Goal: Task Accomplishment & Management: Use online tool/utility

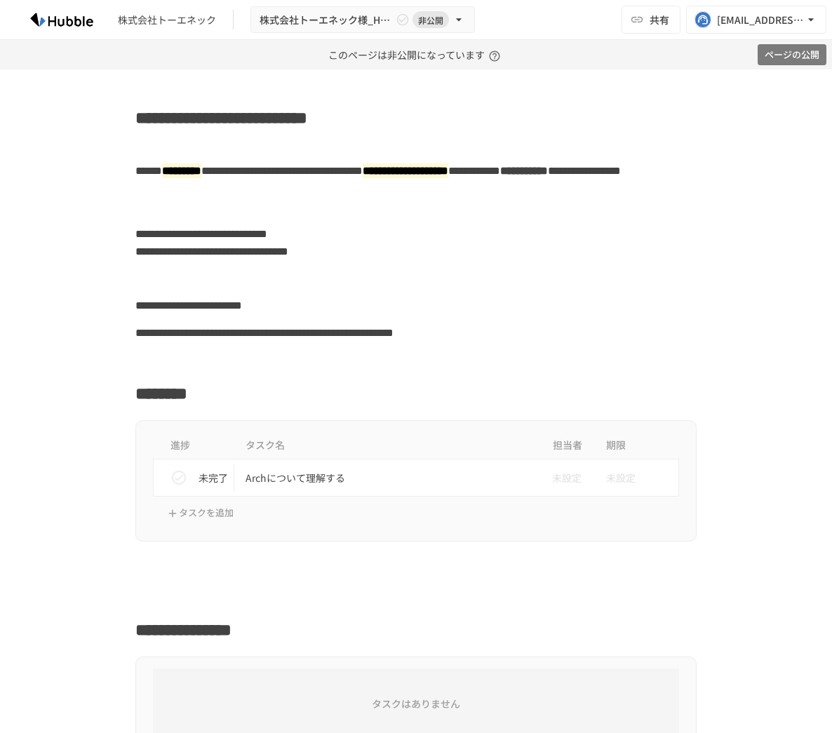
click at [802, 47] on button "ページの公開" at bounding box center [792, 55] width 69 height 22
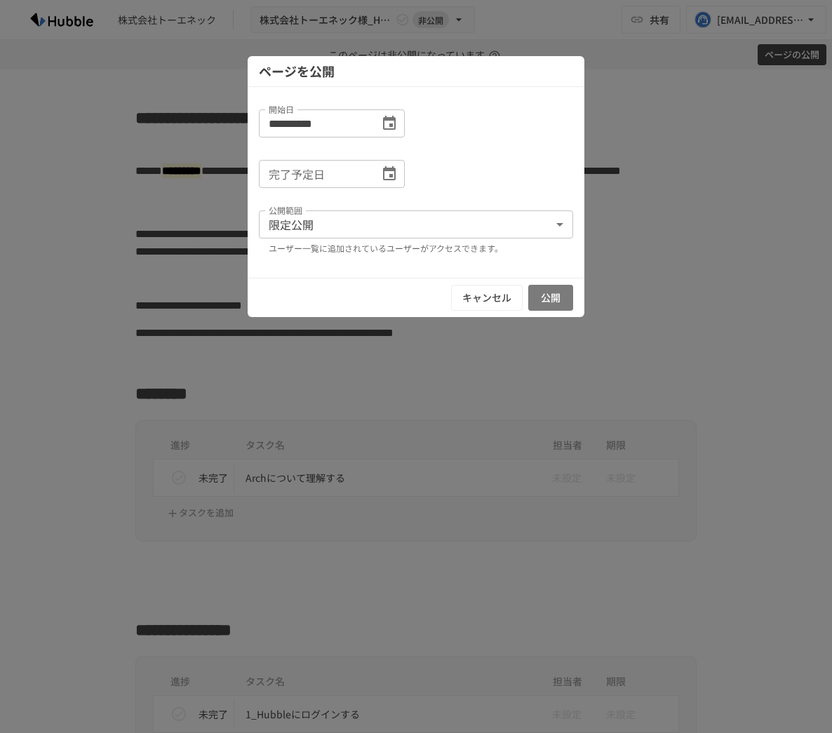
click at [556, 293] on button "公開" at bounding box center [550, 298] width 45 height 26
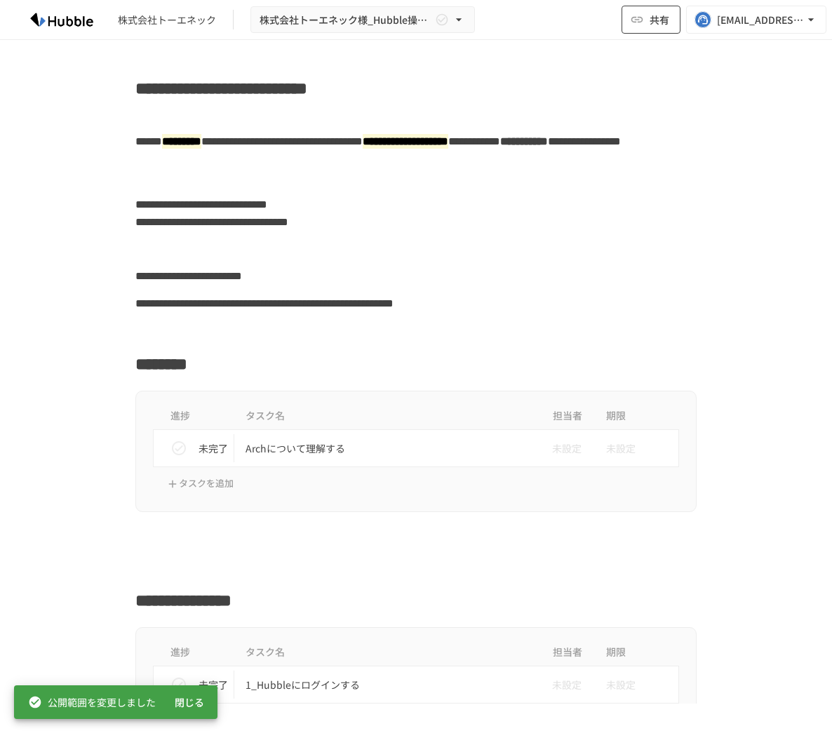
click at [669, 16] on button "共有" at bounding box center [651, 20] width 59 height 28
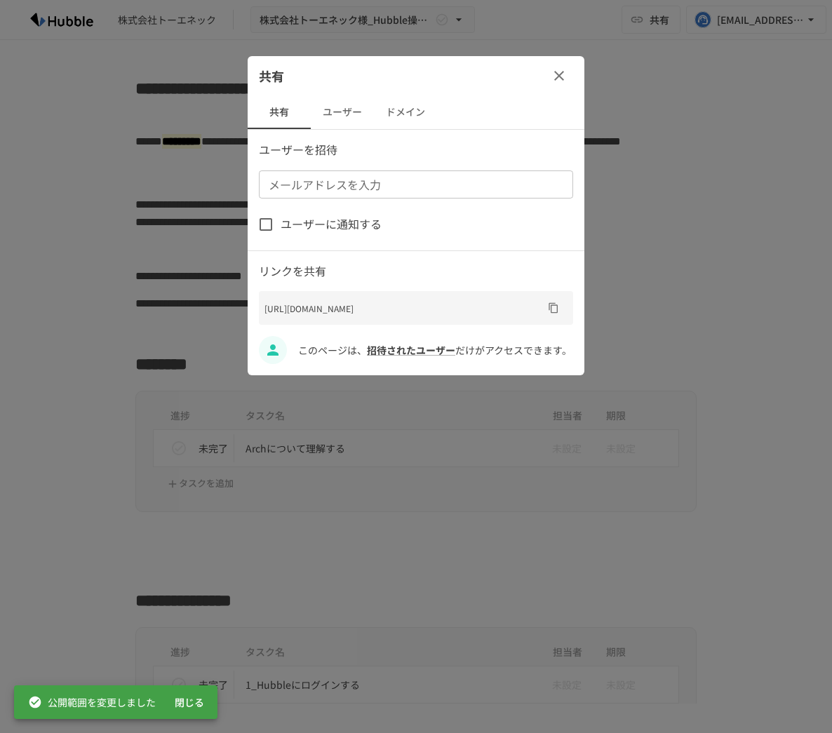
click at [395, 118] on button "ドメイン" at bounding box center [405, 112] width 63 height 34
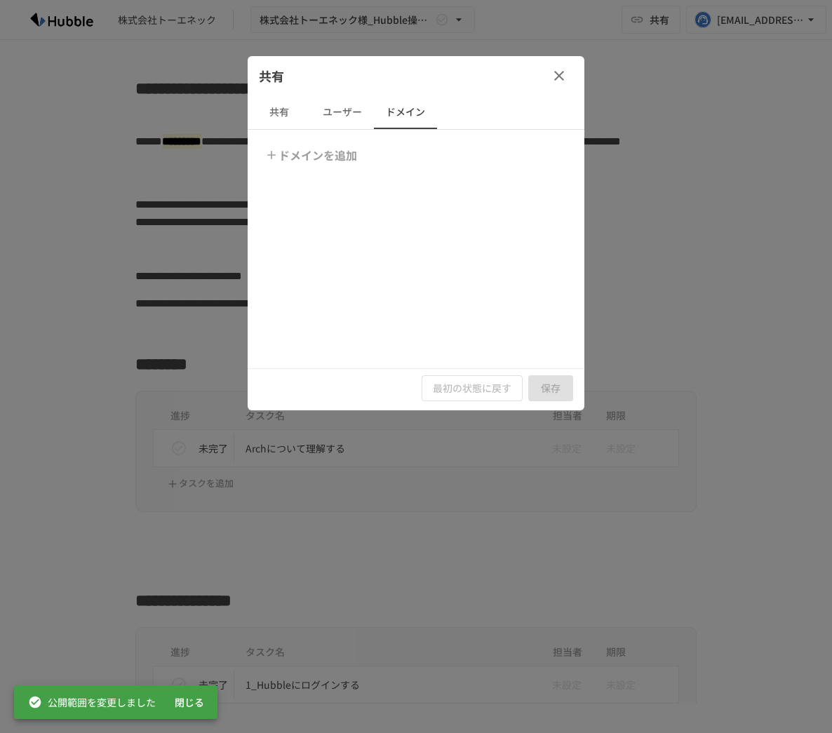
click at [312, 164] on button "ドメインを追加" at bounding box center [312, 155] width 101 height 28
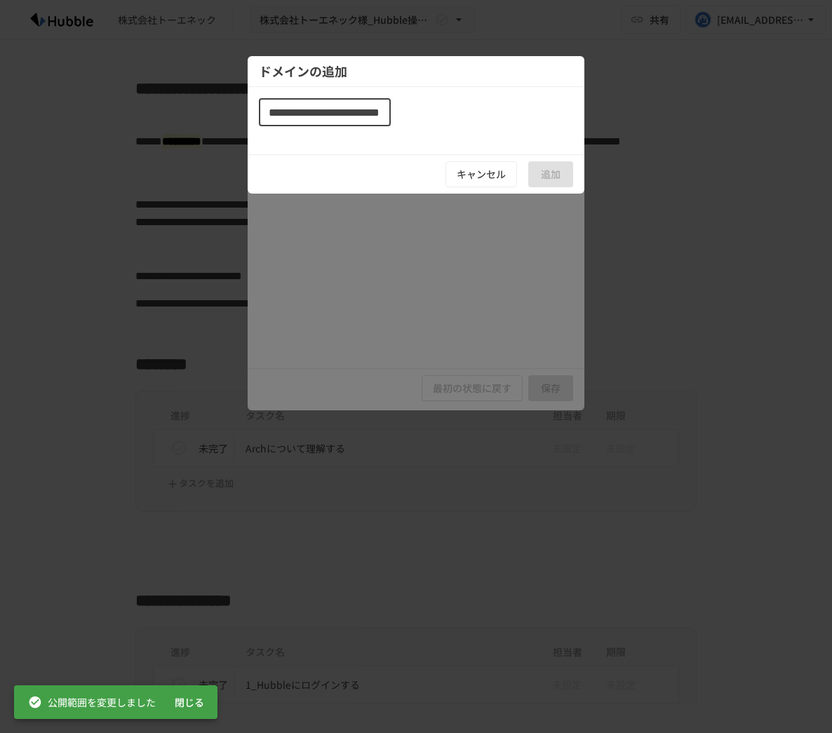
click at [312, 114] on input "**********" at bounding box center [325, 112] width 132 height 28
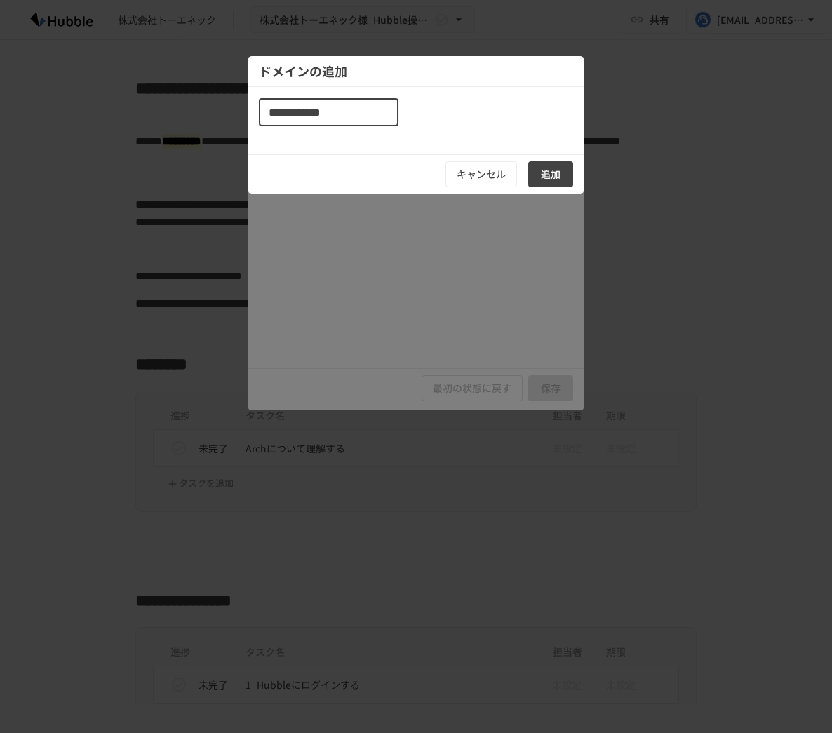
type input "**********"
click at [541, 178] on button "追加" at bounding box center [550, 174] width 45 height 26
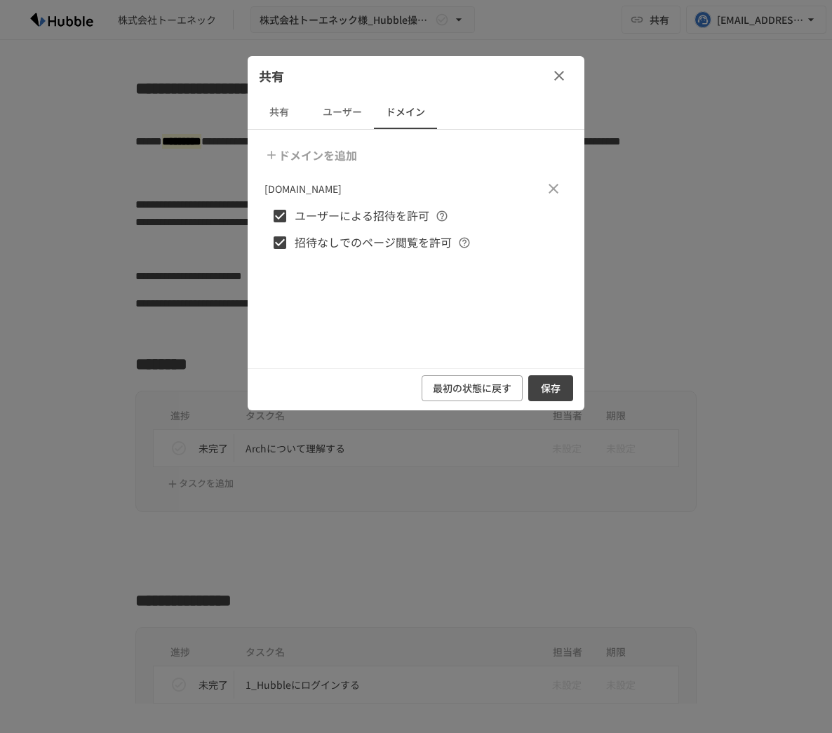
click at [549, 392] on button "保存" at bounding box center [550, 388] width 45 height 26
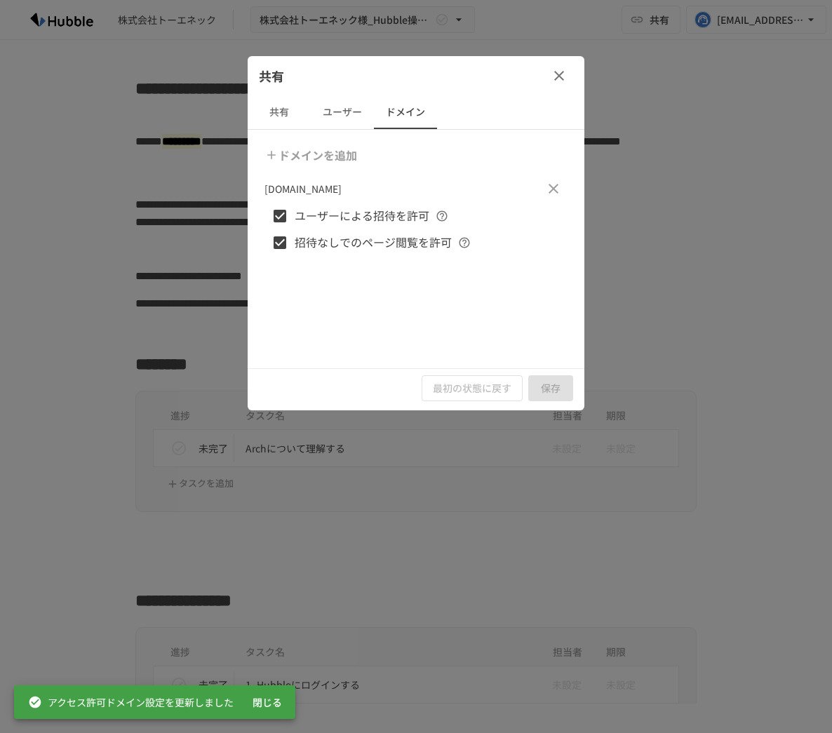
click at [554, 80] on icon "button" at bounding box center [559, 75] width 17 height 17
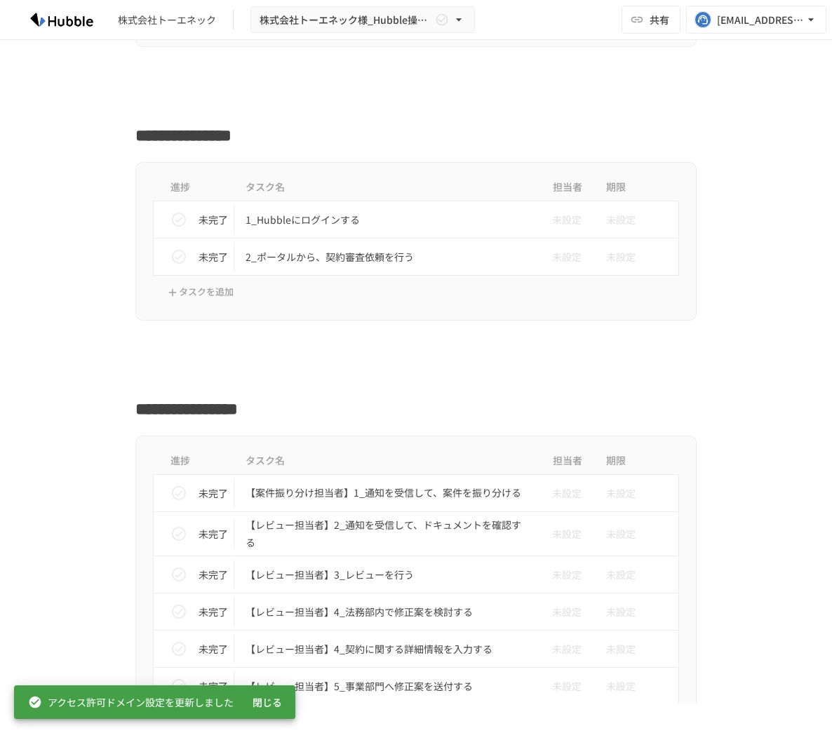
scroll to position [386, 0]
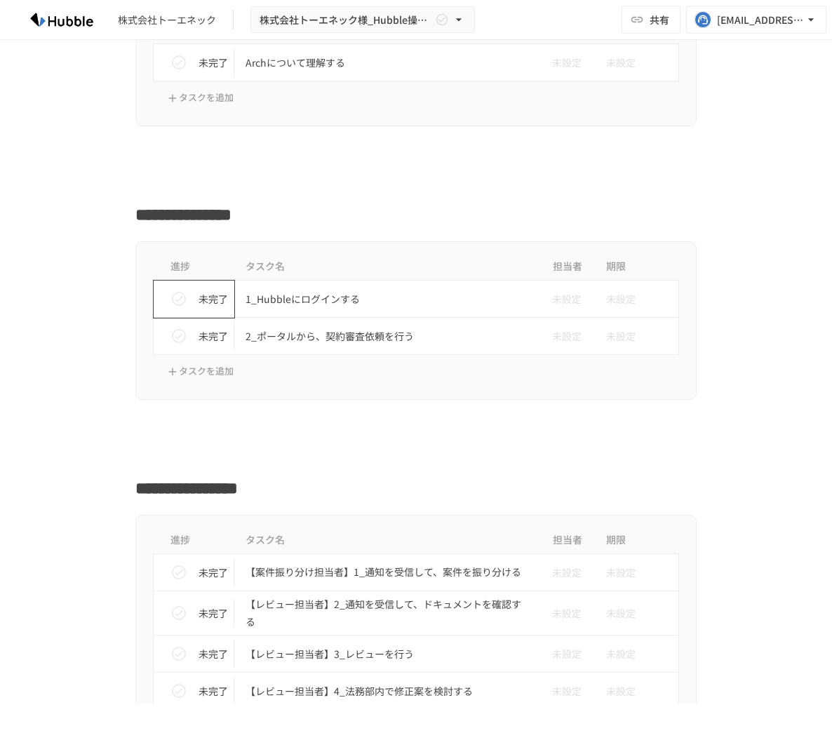
click at [171, 294] on icon "status" at bounding box center [179, 299] width 17 height 17
click at [172, 328] on icon "status" at bounding box center [179, 336] width 17 height 17
click at [173, 335] on icon "status" at bounding box center [179, 336] width 14 height 14
click at [175, 335] on icon "status" at bounding box center [179, 336] width 17 height 17
click at [175, 335] on icon "status" at bounding box center [179, 336] width 14 height 14
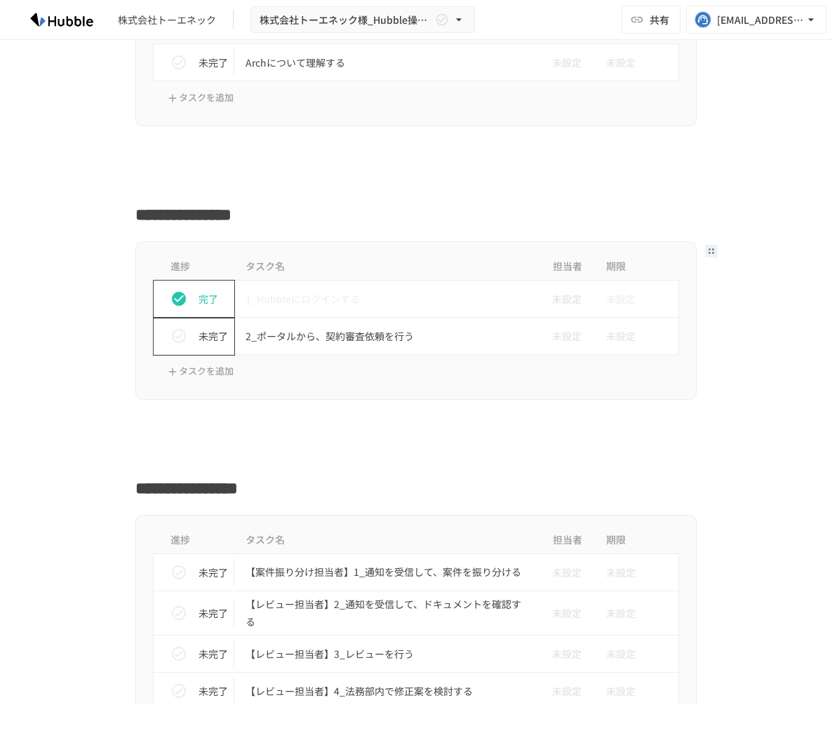
click at [179, 292] on icon "status" at bounding box center [179, 299] width 14 height 14
click at [231, 215] on h2 "**********" at bounding box center [415, 210] width 561 height 33
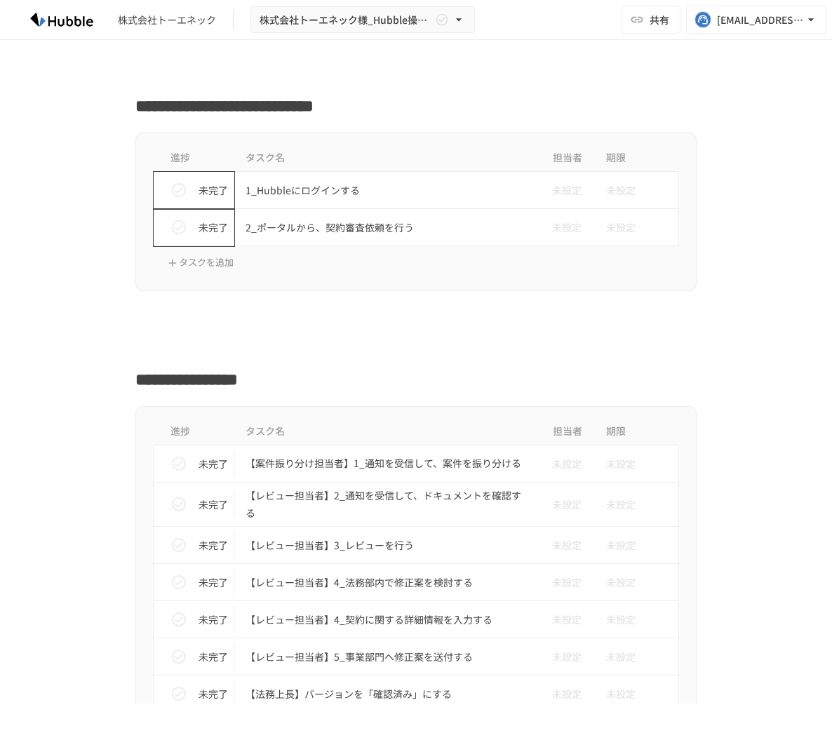
scroll to position [463, 0]
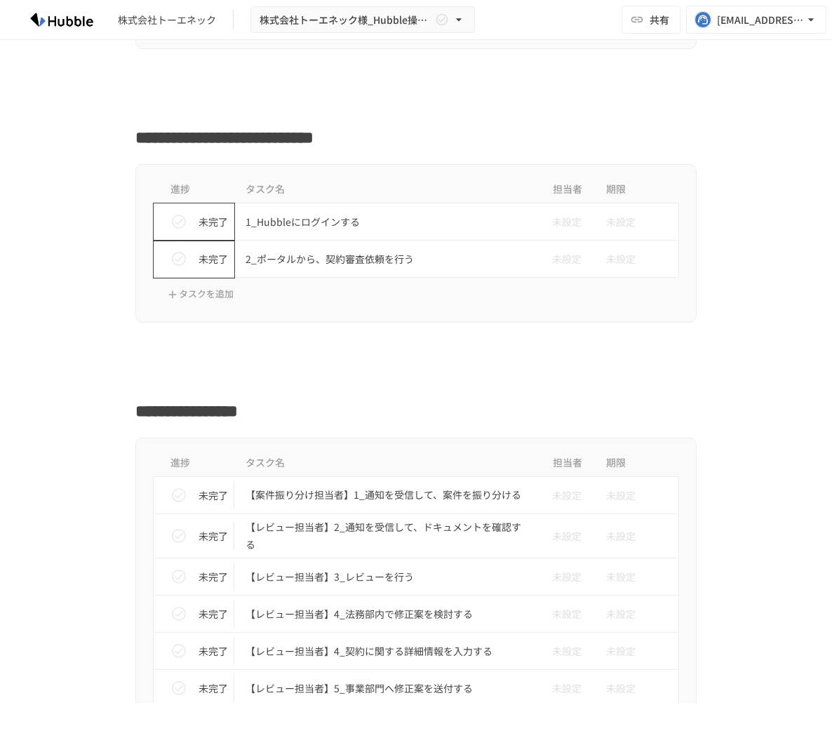
click at [283, 140] on h2 "**********" at bounding box center [415, 133] width 561 height 33
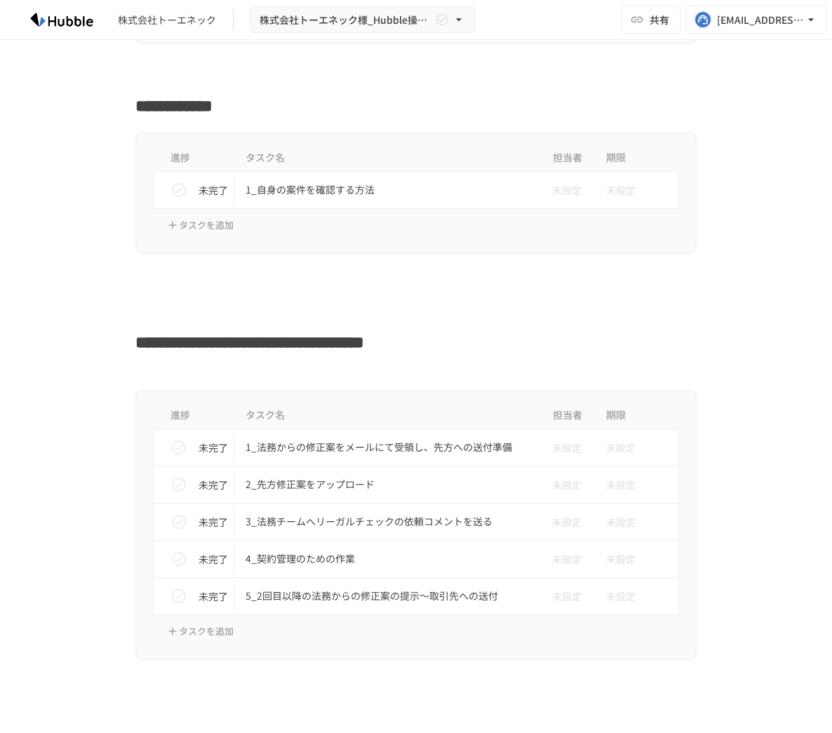
scroll to position [1456, 0]
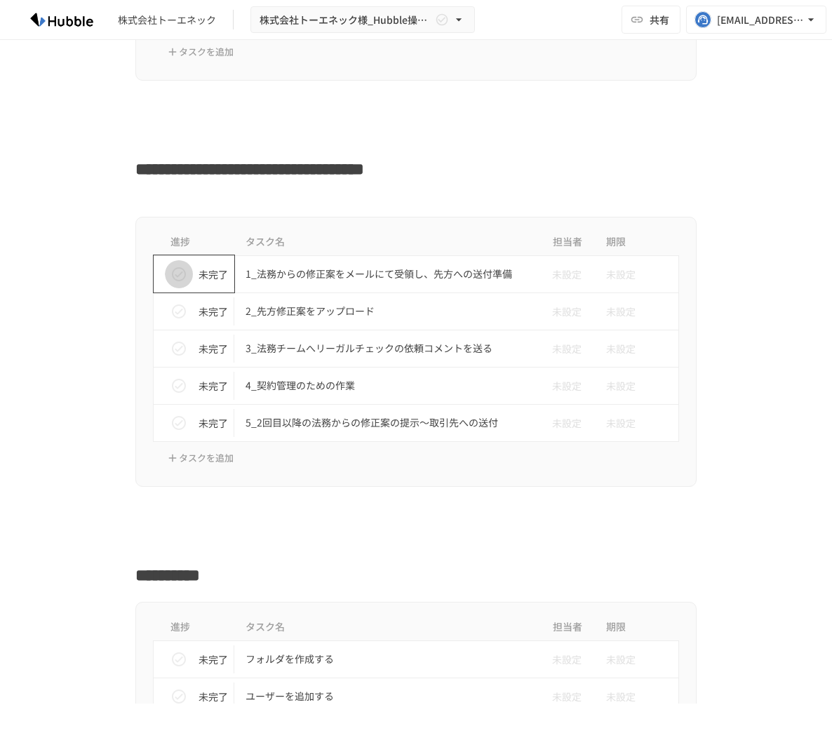
click at [182, 276] on icon "status" at bounding box center [179, 274] width 17 height 17
click at [180, 310] on icon "status" at bounding box center [179, 311] width 17 height 17
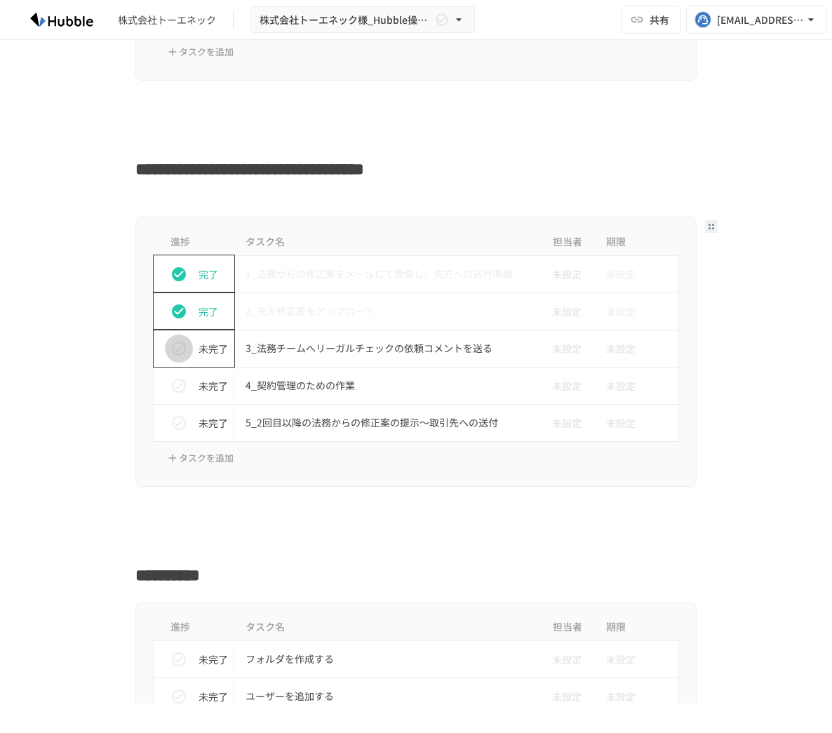
click at [180, 349] on icon "status" at bounding box center [179, 349] width 14 height 14
click at [178, 385] on icon "status" at bounding box center [179, 386] width 17 height 17
click at [178, 426] on icon "status" at bounding box center [179, 423] width 17 height 17
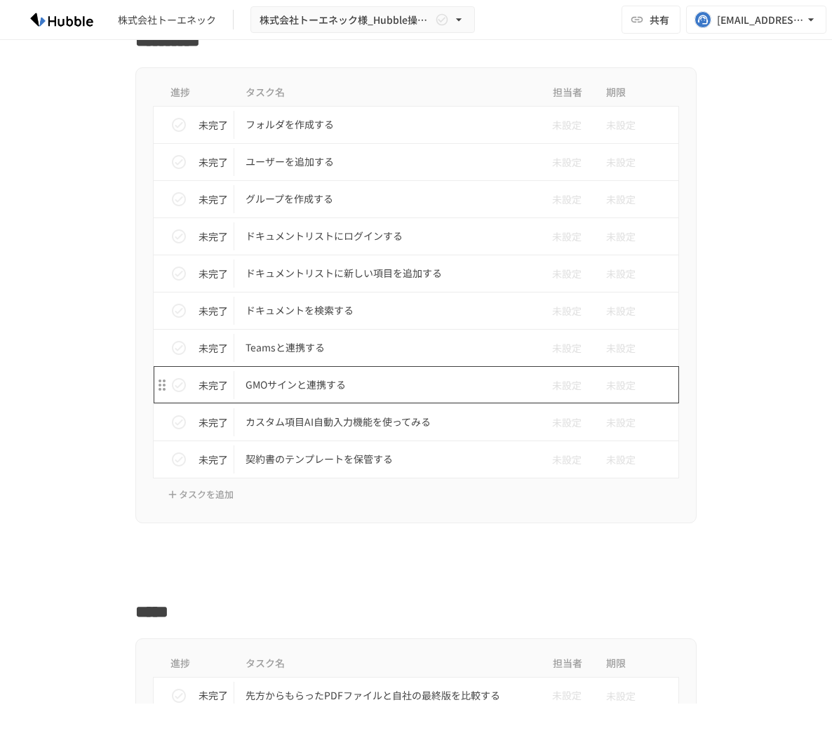
scroll to position [1935, 0]
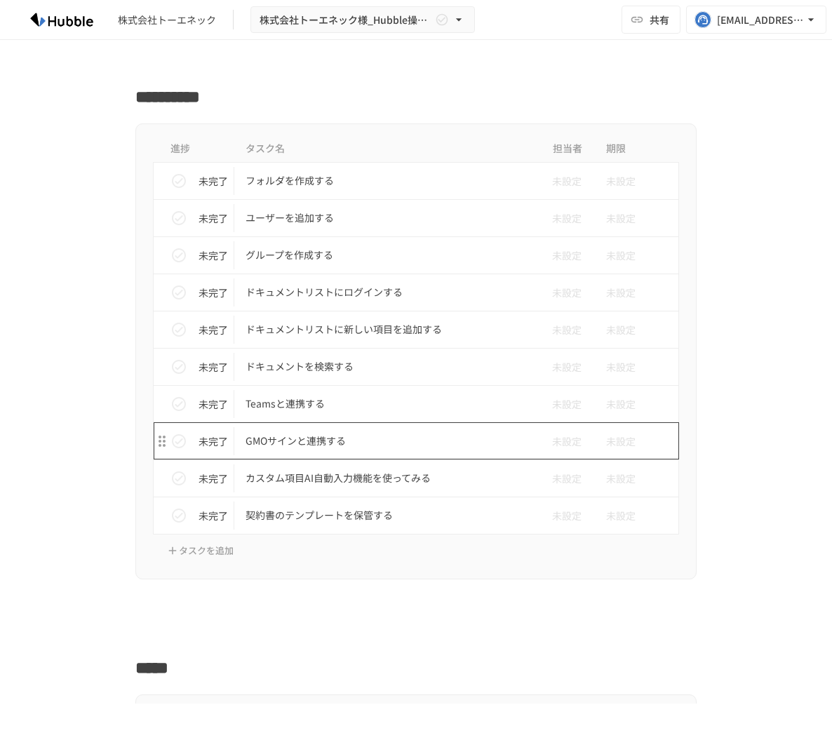
click at [328, 452] on td "GMOサインと連携する" at bounding box center [386, 440] width 305 height 37
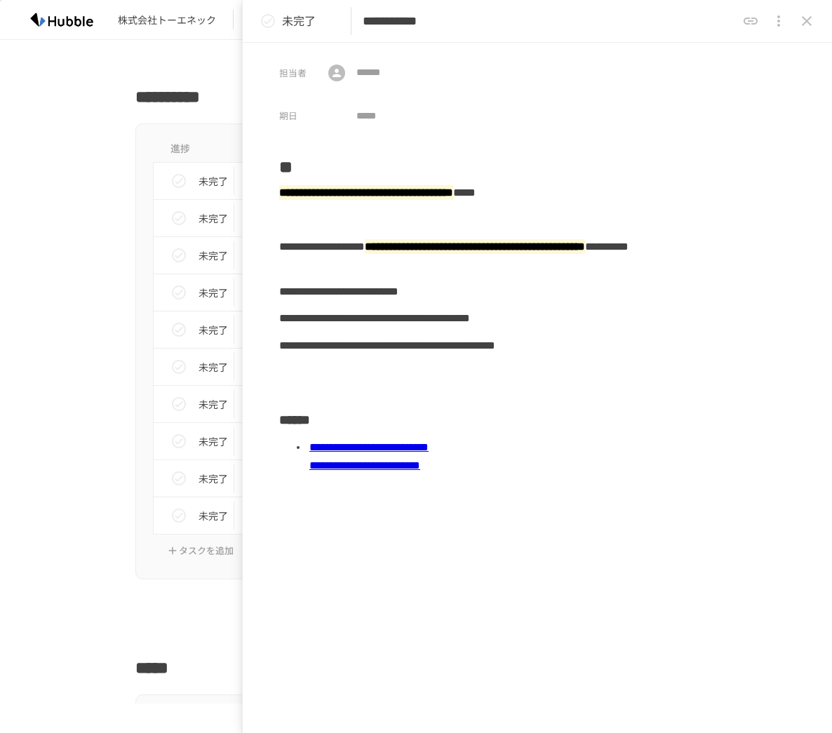
click at [780, 27] on icon "close drawer" at bounding box center [779, 21] width 17 height 17
click at [771, 57] on p "タスクを削除" at bounding box center [775, 54] width 67 height 18
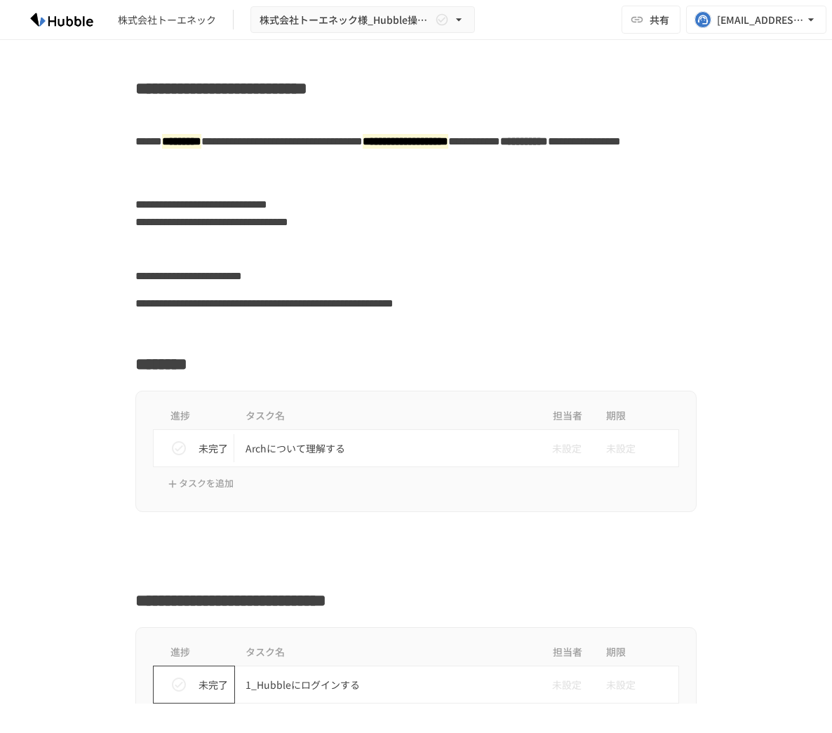
click at [321, 95] on h2 "**********" at bounding box center [415, 84] width 561 height 33
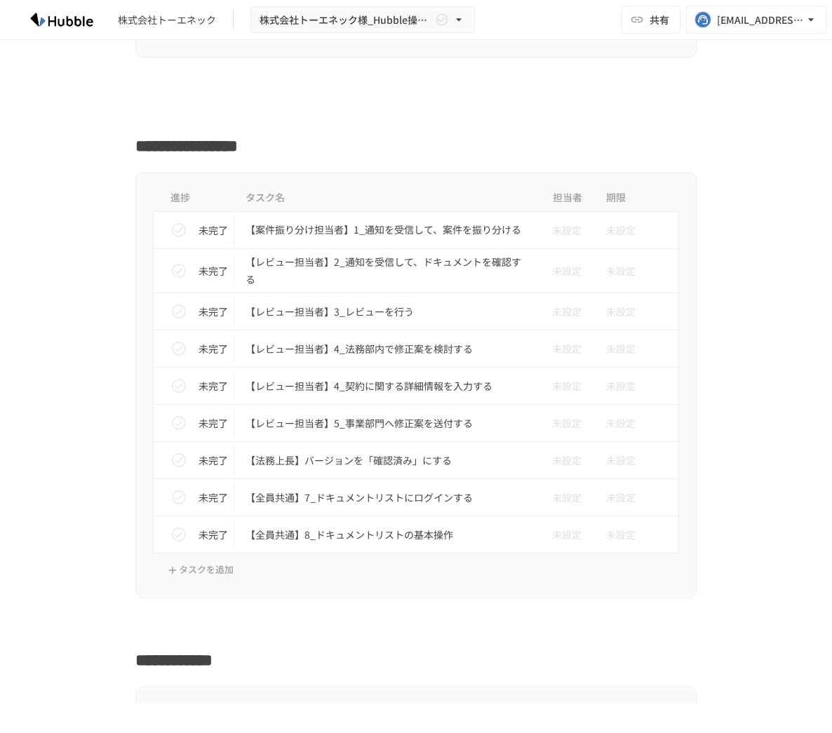
scroll to position [731, 0]
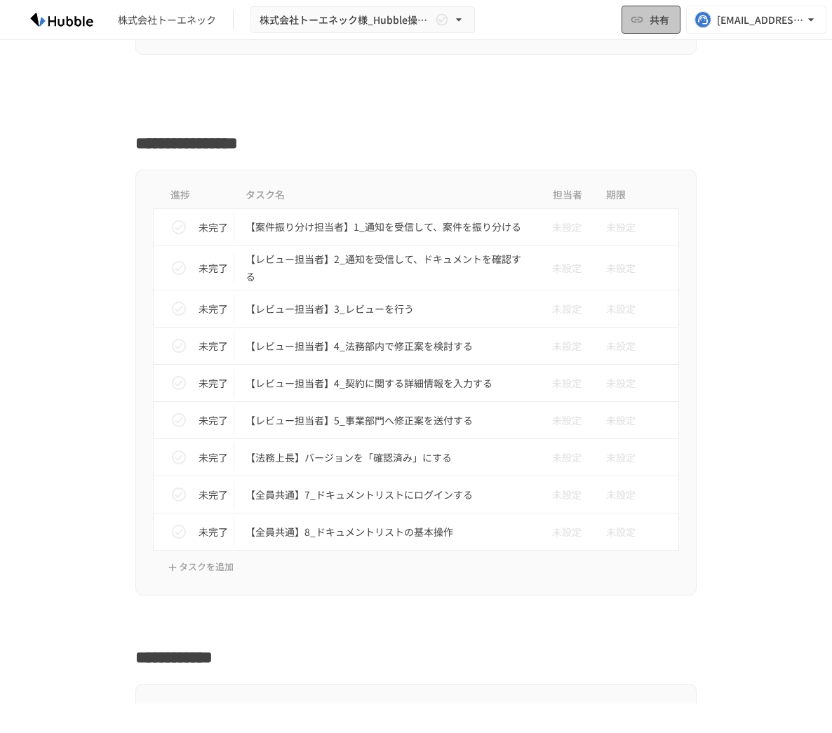
click at [668, 21] on span "共有" at bounding box center [660, 19] width 20 height 15
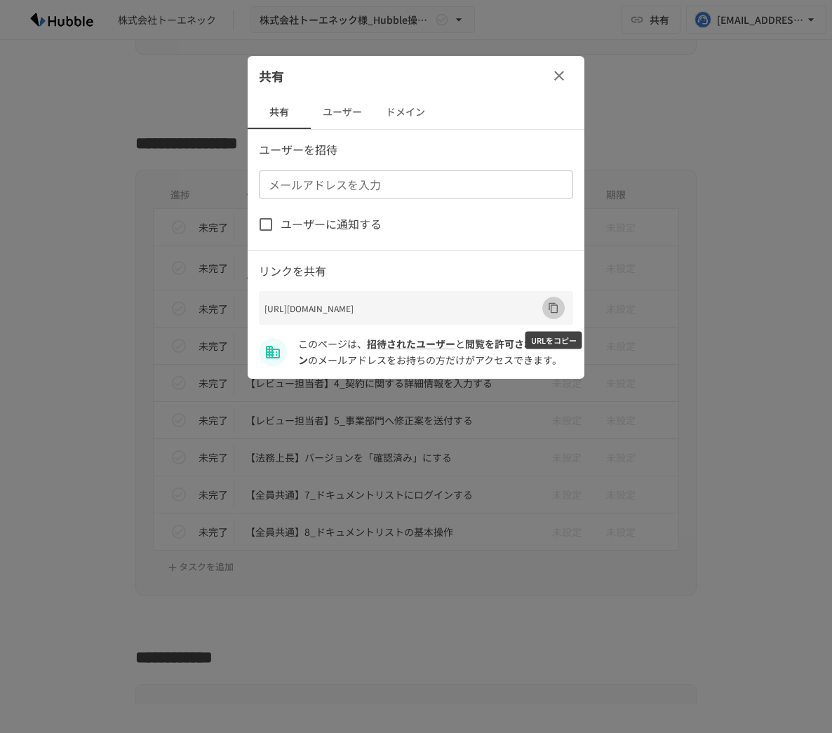
click at [555, 310] on icon "URLをコピー" at bounding box center [553, 307] width 11 height 11
click at [559, 84] on button "button" at bounding box center [559, 76] width 28 height 28
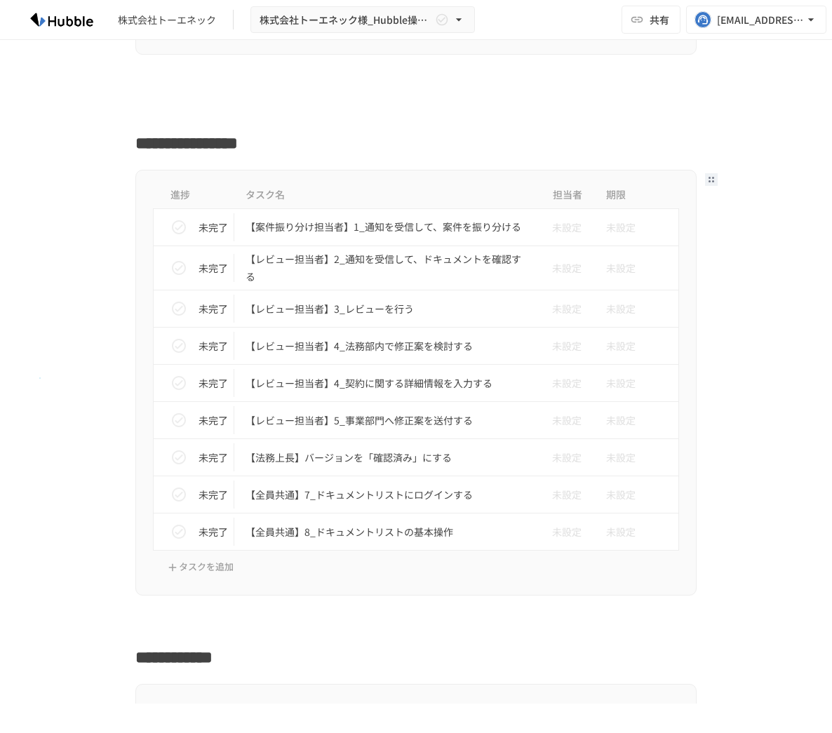
click at [39, 378] on div "進捗 タスク名 担当者 期限 未完了 【案件振り分け担当者】1_通知を受信して、案件を振り分ける 未設定 未設定 未完了 【レビュー担当者】2_通知を受信して…" at bounding box center [416, 383] width 832 height 426
